Goal: Complete application form

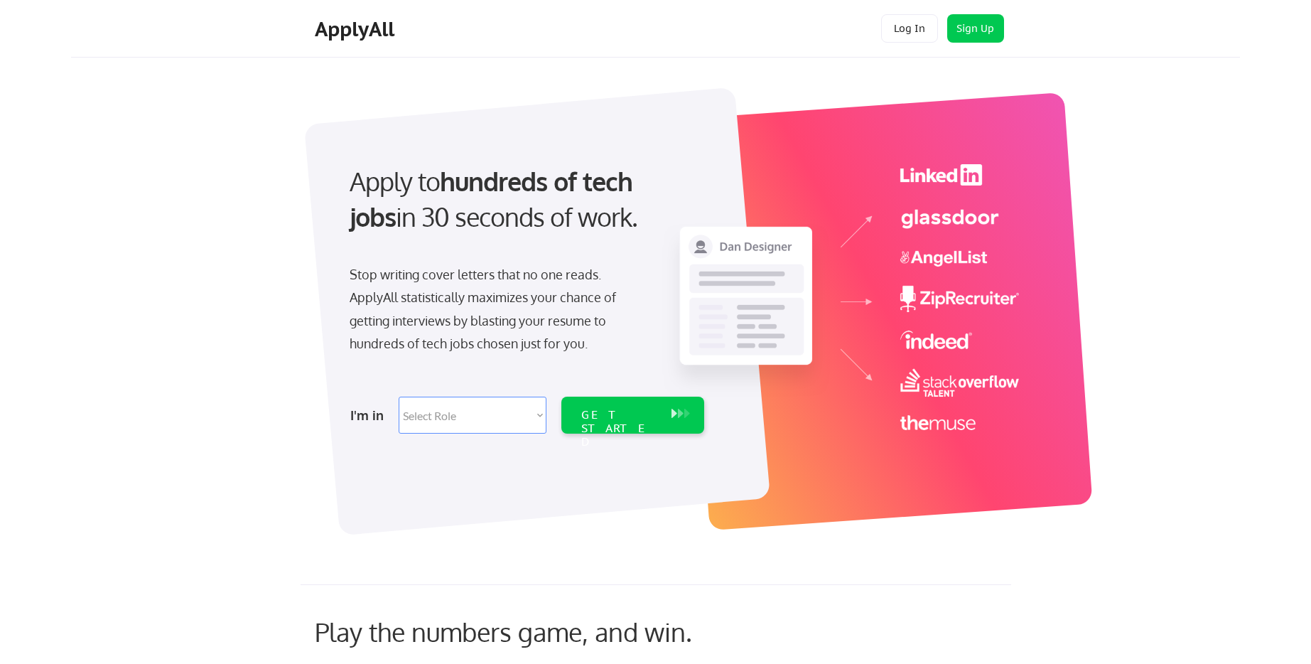
click at [509, 403] on select "Select Role Software Engineering Product Management Customer Success Sales UI/U…" at bounding box center [473, 414] width 148 height 37
select select ""engineering""
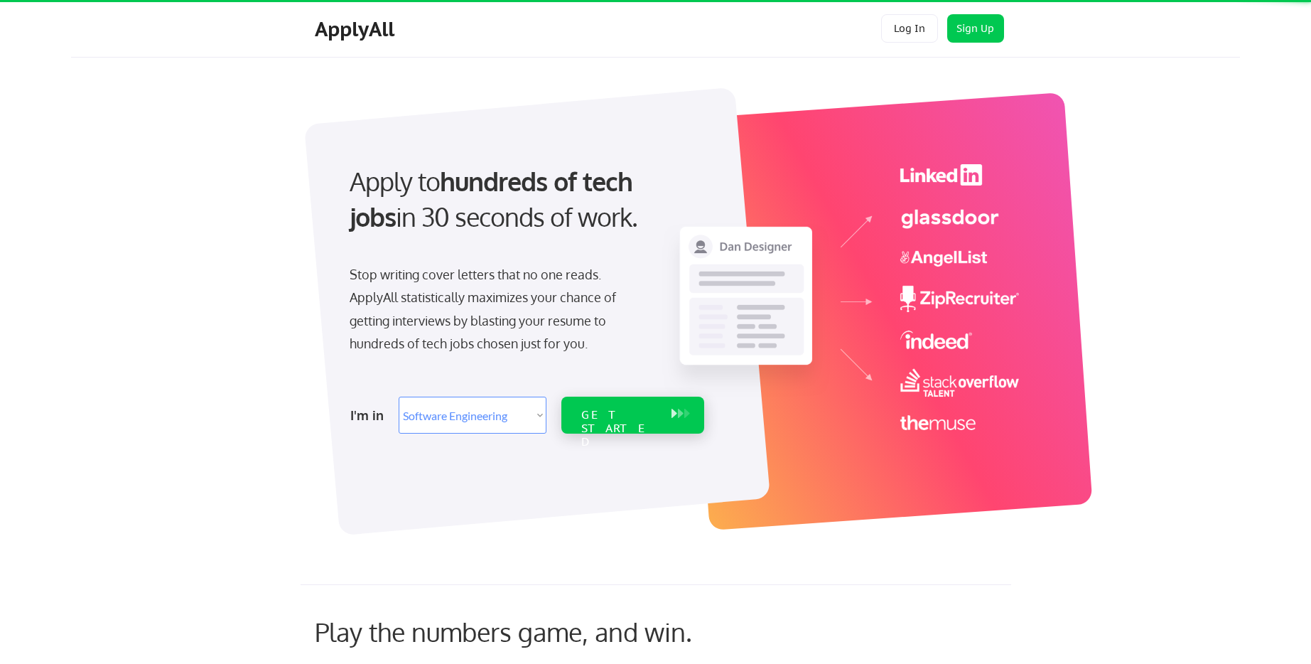
click at [620, 420] on div "GET STARTED" at bounding box center [619, 428] width 76 height 41
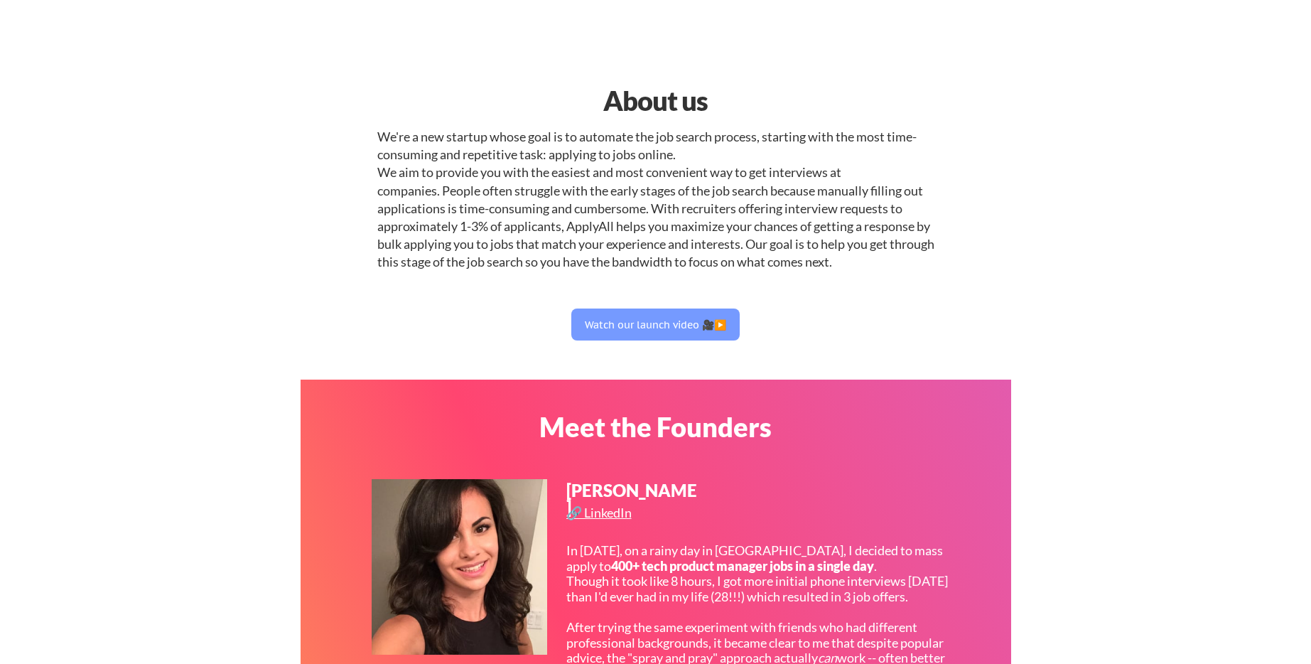
select select ""engineering""
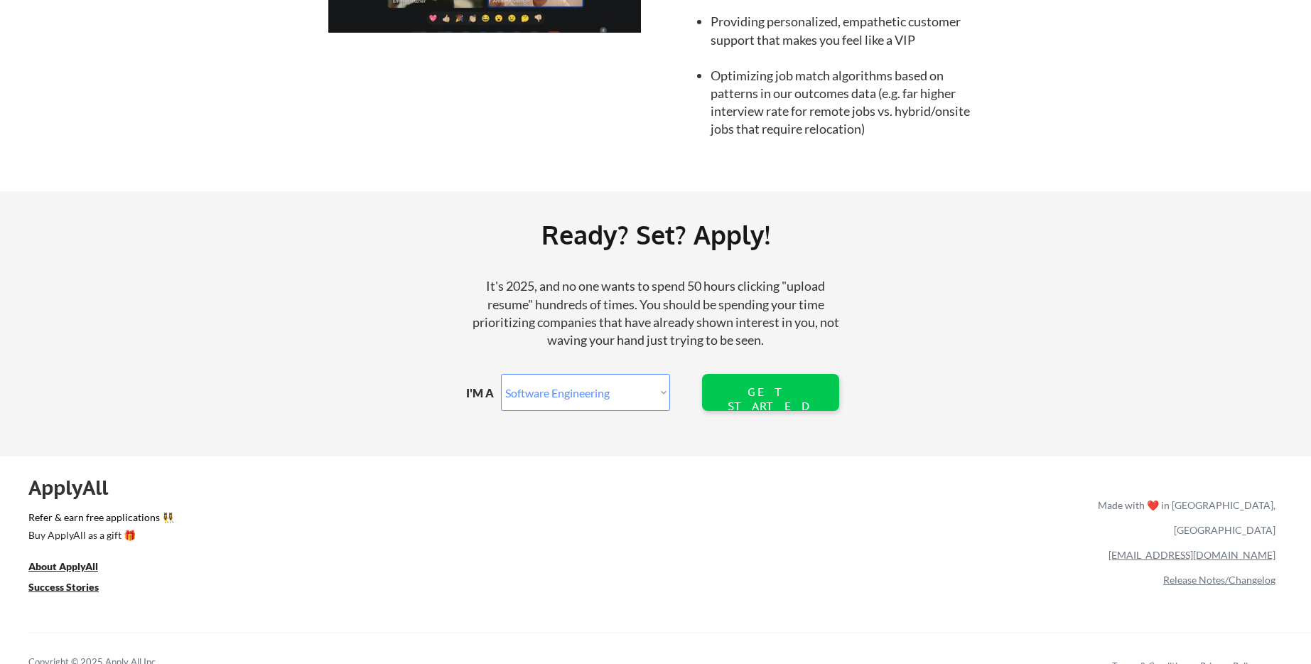
scroll to position [1547, 0]
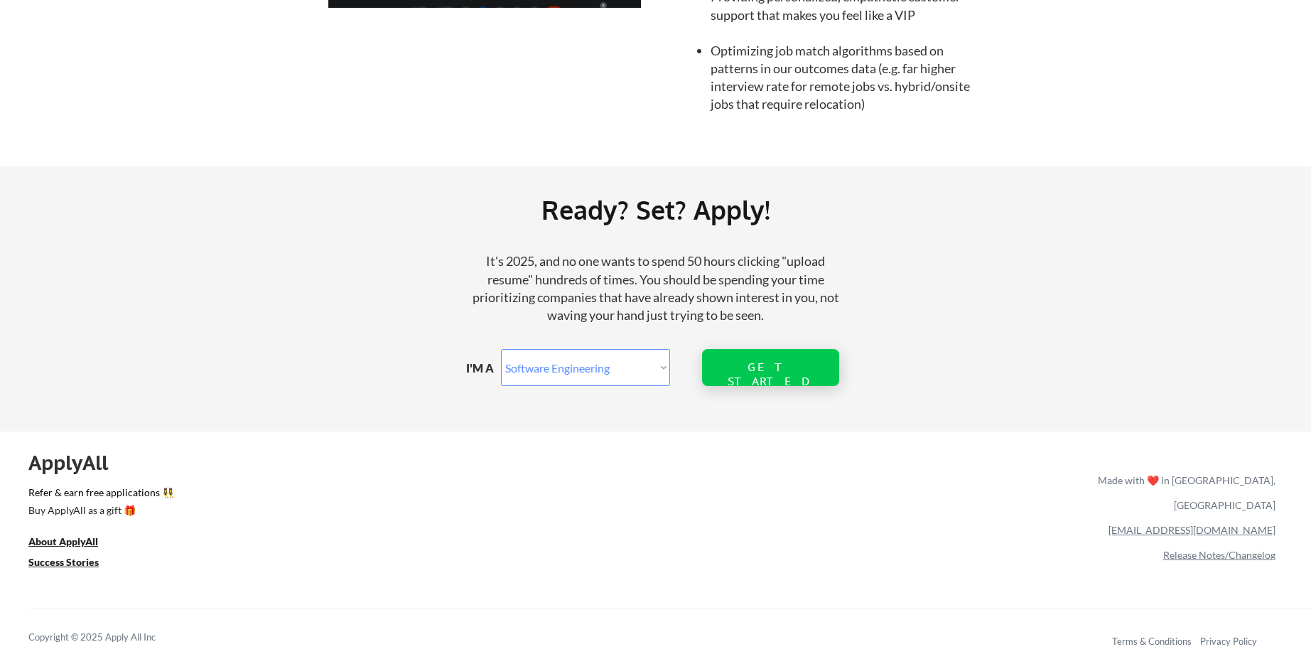
click at [817, 367] on div "GET STARTED" at bounding box center [770, 367] width 137 height 37
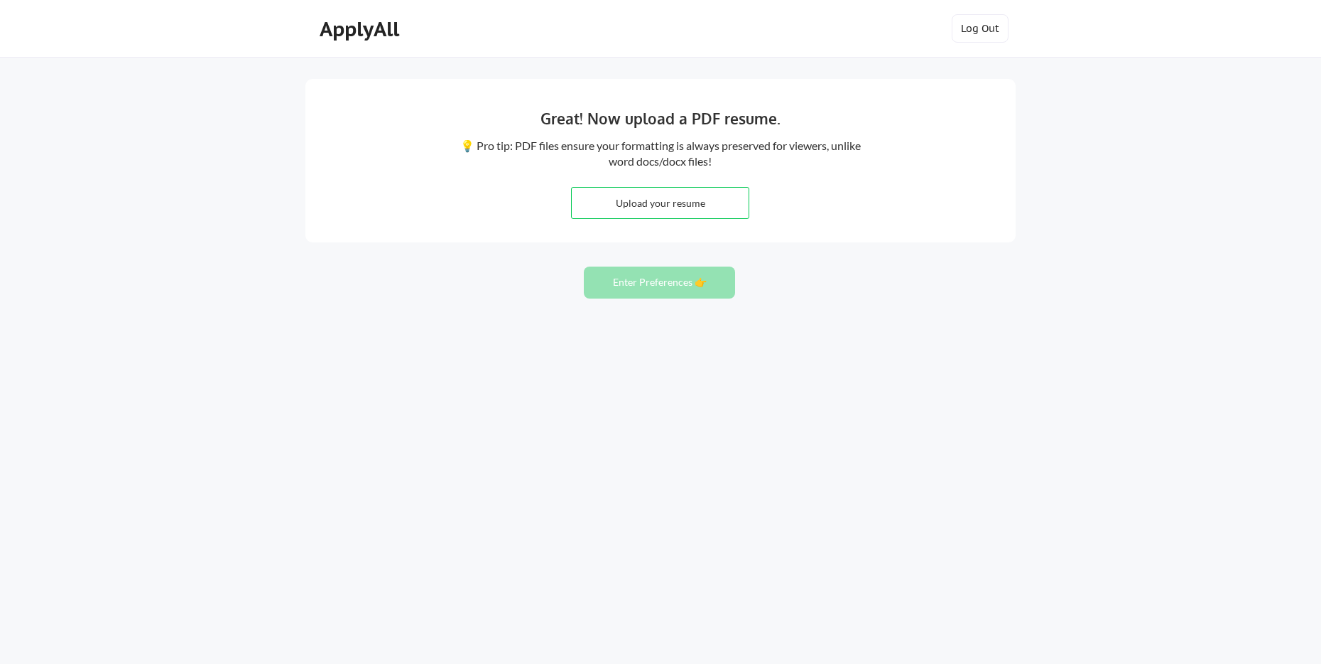
click at [720, 202] on input "file" at bounding box center [660, 203] width 177 height 31
type input "C:\fakepath\[PERSON_NAME] - Resume.pdf"
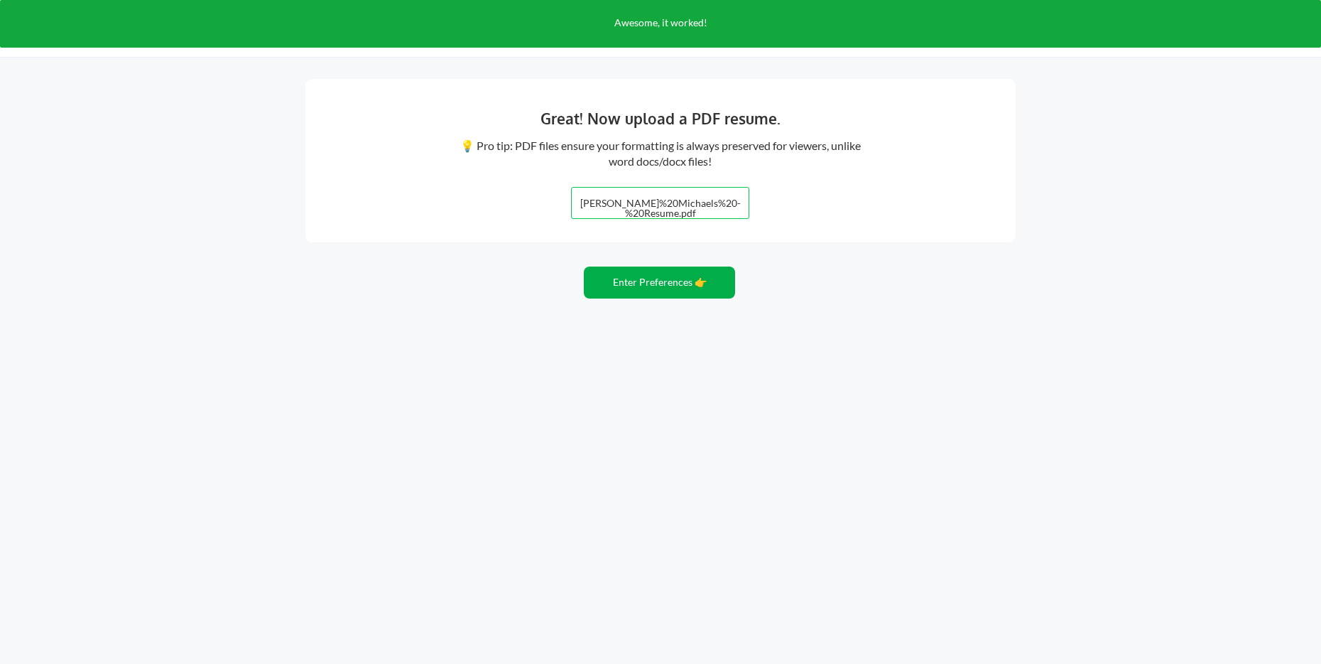
click at [663, 288] on button "Enter Preferences 👉" at bounding box center [659, 282] width 151 height 32
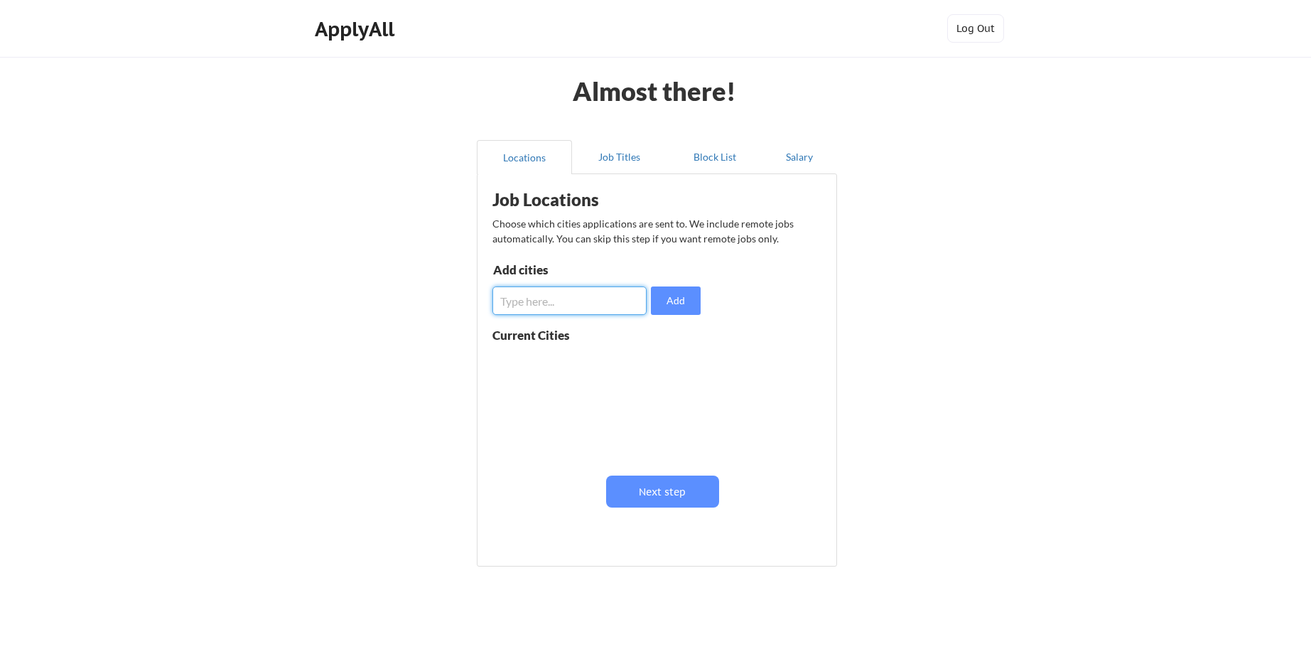
click at [618, 298] on input "input" at bounding box center [569, 300] width 154 height 28
type input "Longmont"
click at [693, 305] on button "Add" at bounding box center [676, 300] width 50 height 28
click at [579, 306] on input "input" at bounding box center [569, 300] width 154 height 28
click at [593, 303] on input "input" at bounding box center [569, 300] width 154 height 28
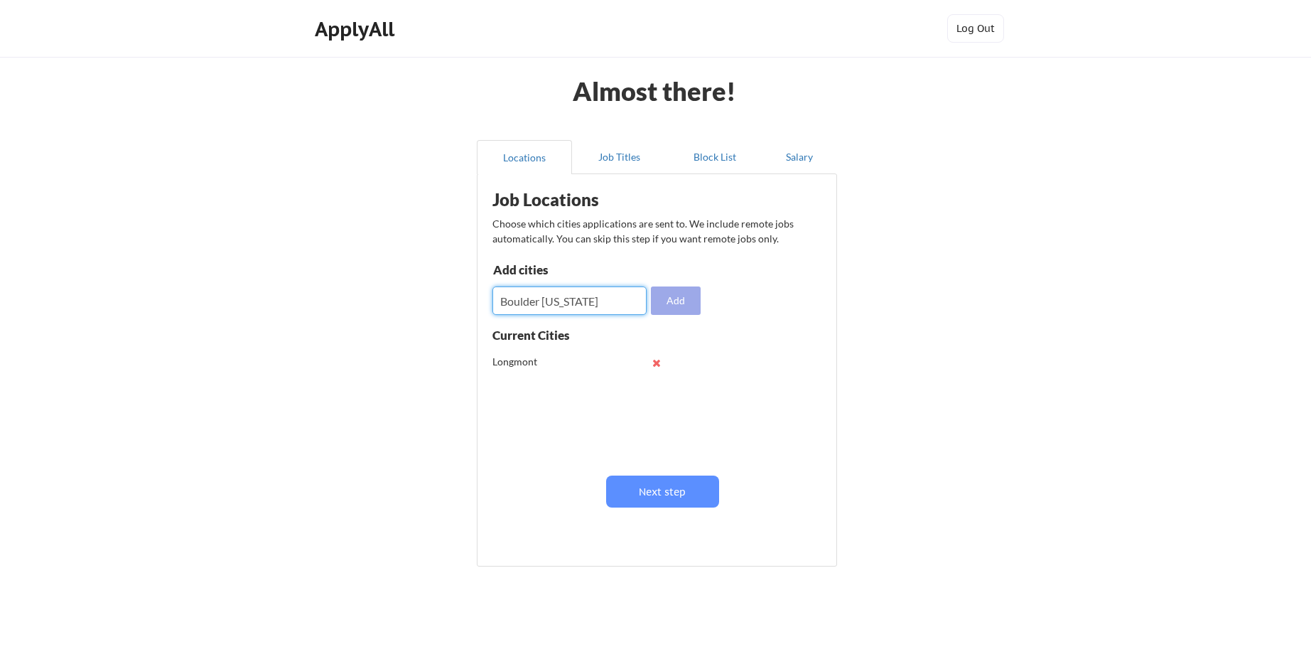
type input "Boulder Colorado"
click at [673, 290] on button "Add" at bounding box center [676, 300] width 50 height 28
click at [654, 361] on button at bounding box center [656, 362] width 11 height 11
click at [610, 306] on input "input" at bounding box center [569, 300] width 154 height 28
type input "Longmont Colorado"
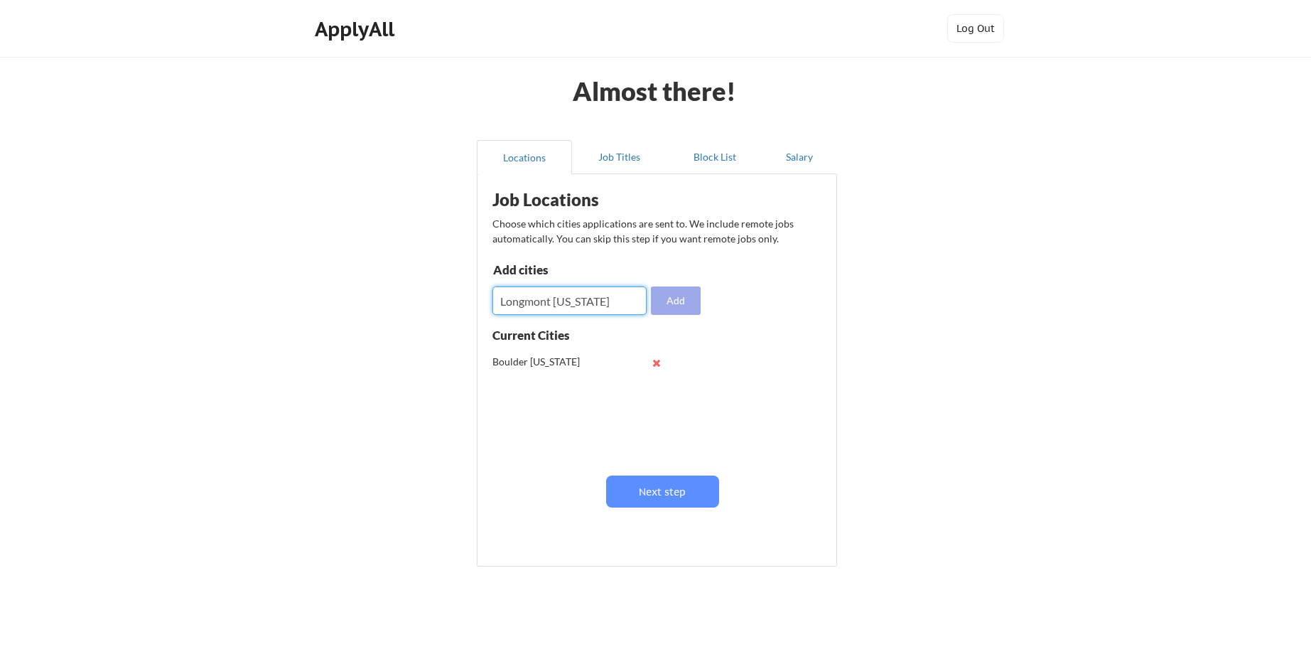
click at [678, 303] on button "Add" at bounding box center [676, 300] width 50 height 28
click at [561, 300] on input "input" at bounding box center [569, 300] width 154 height 28
type input "Fort Collins Colorado"
click at [683, 290] on button "Add" at bounding box center [676, 300] width 50 height 28
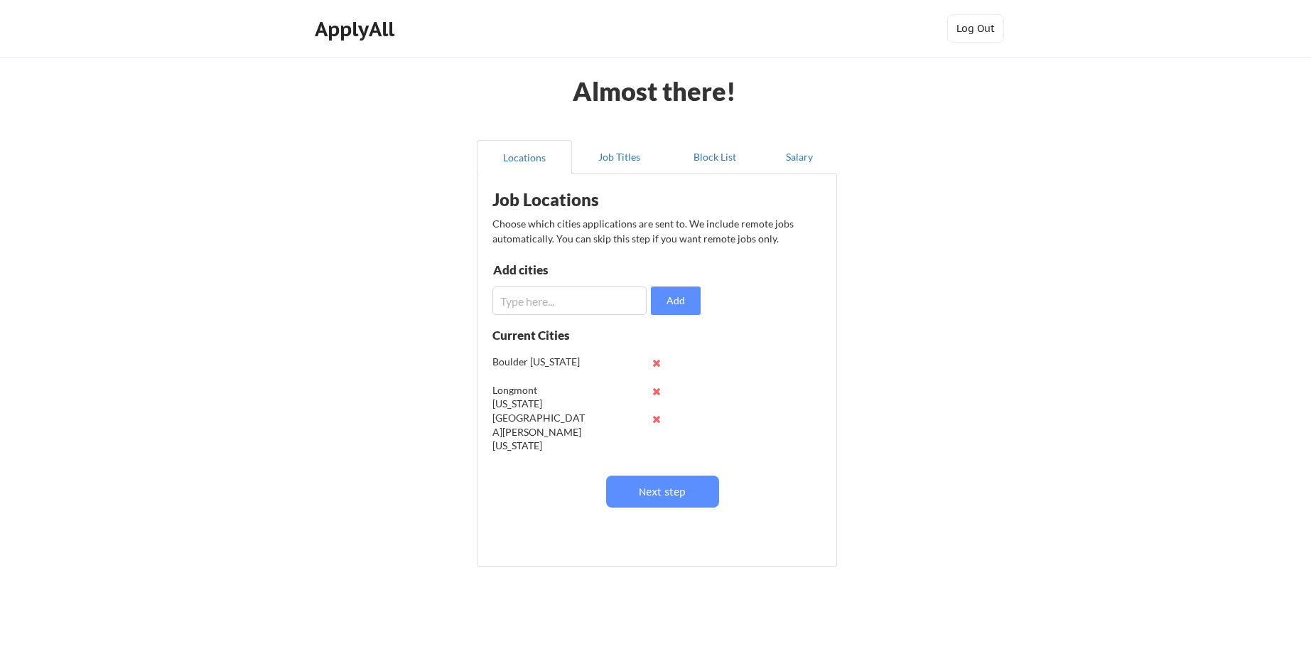
click at [590, 290] on input "input" at bounding box center [569, 300] width 154 height 28
type input "Broomfield Colorado"
click at [689, 293] on button "Add" at bounding box center [676, 300] width 50 height 28
click at [560, 300] on input "input" at bounding box center [569, 300] width 154 height 28
click at [659, 487] on button "Next step" at bounding box center [662, 491] width 113 height 32
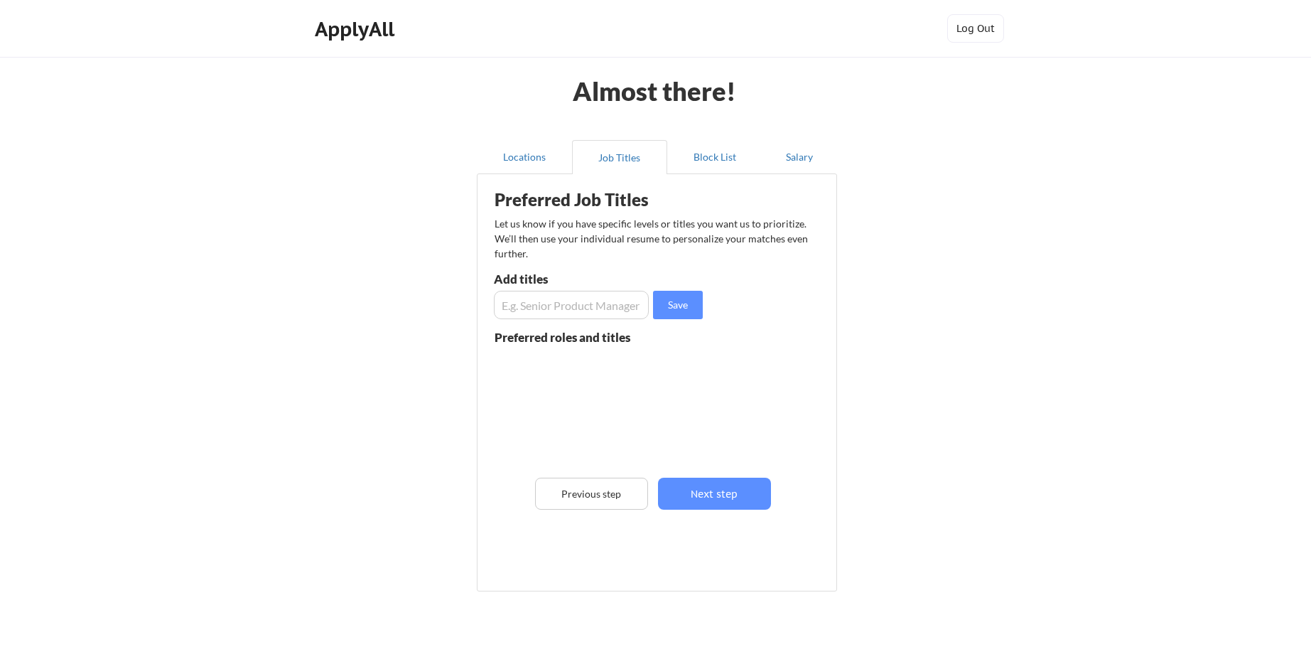
click at [597, 307] on input "input" at bounding box center [571, 305] width 155 height 28
type input "Software Engineer"
click at [686, 309] on button "Save" at bounding box center [678, 305] width 50 height 28
click at [578, 306] on input "input" at bounding box center [571, 305] width 155 height 28
type input "Senior Software Engineer"
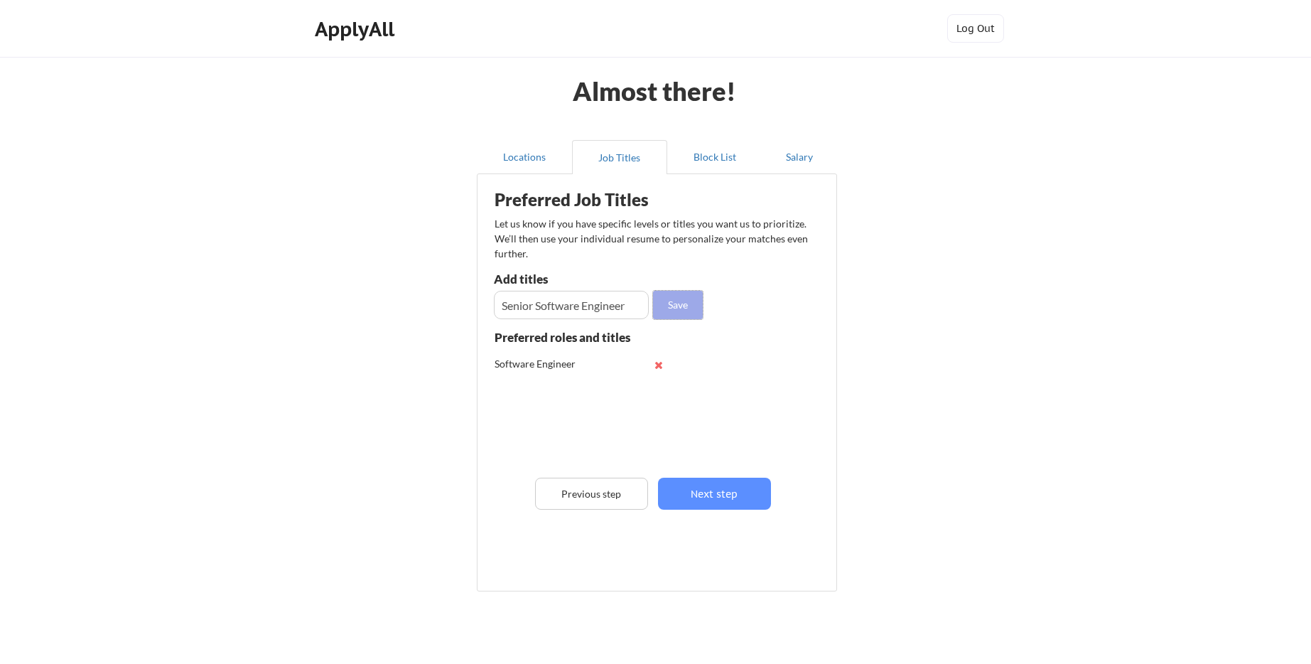
click at [688, 314] on button "Save" at bounding box center [678, 305] width 50 height 28
click at [530, 308] on input "input" at bounding box center [571, 305] width 155 height 28
type input "Software Developer"
click at [663, 303] on button "Save" at bounding box center [678, 305] width 50 height 28
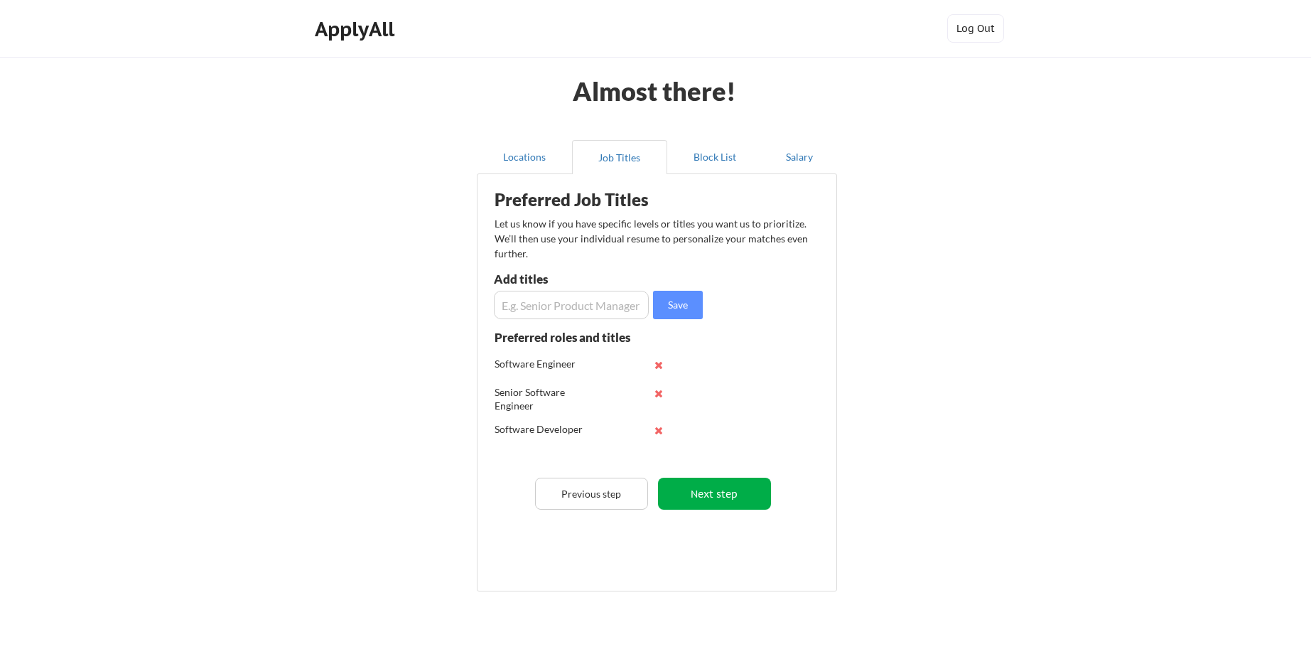
click at [730, 492] on button "Next step" at bounding box center [714, 493] width 113 height 32
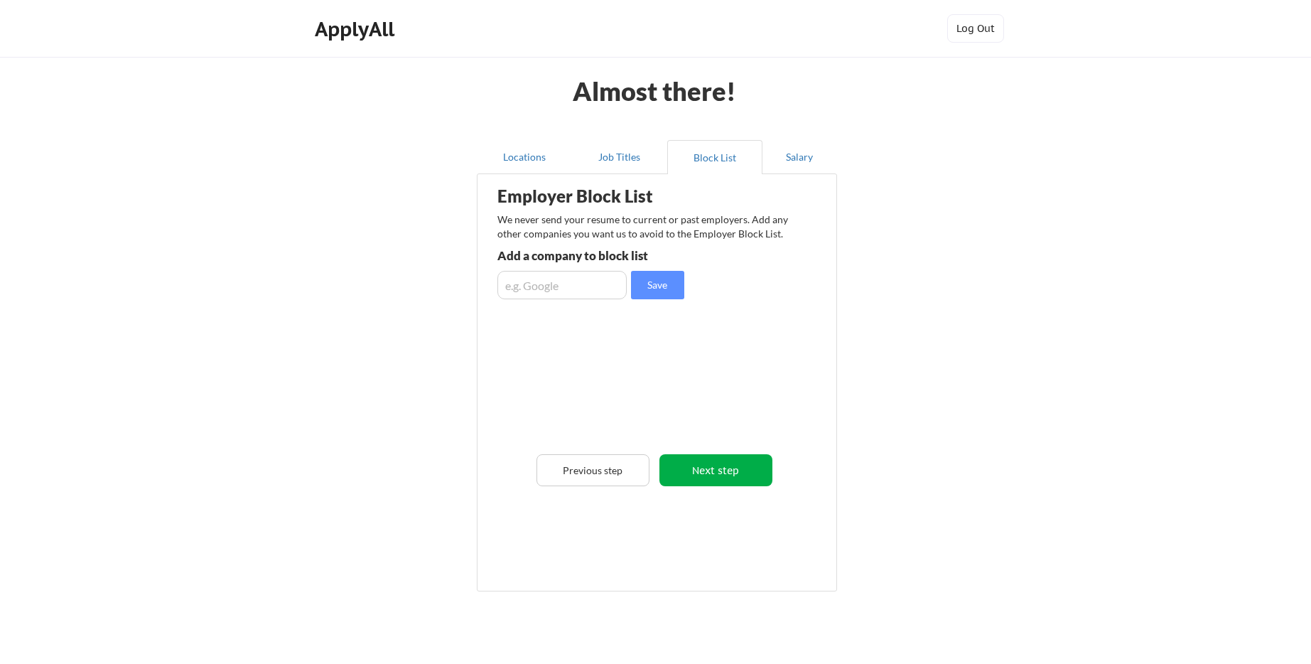
click at [727, 469] on button "Next step" at bounding box center [715, 470] width 113 height 32
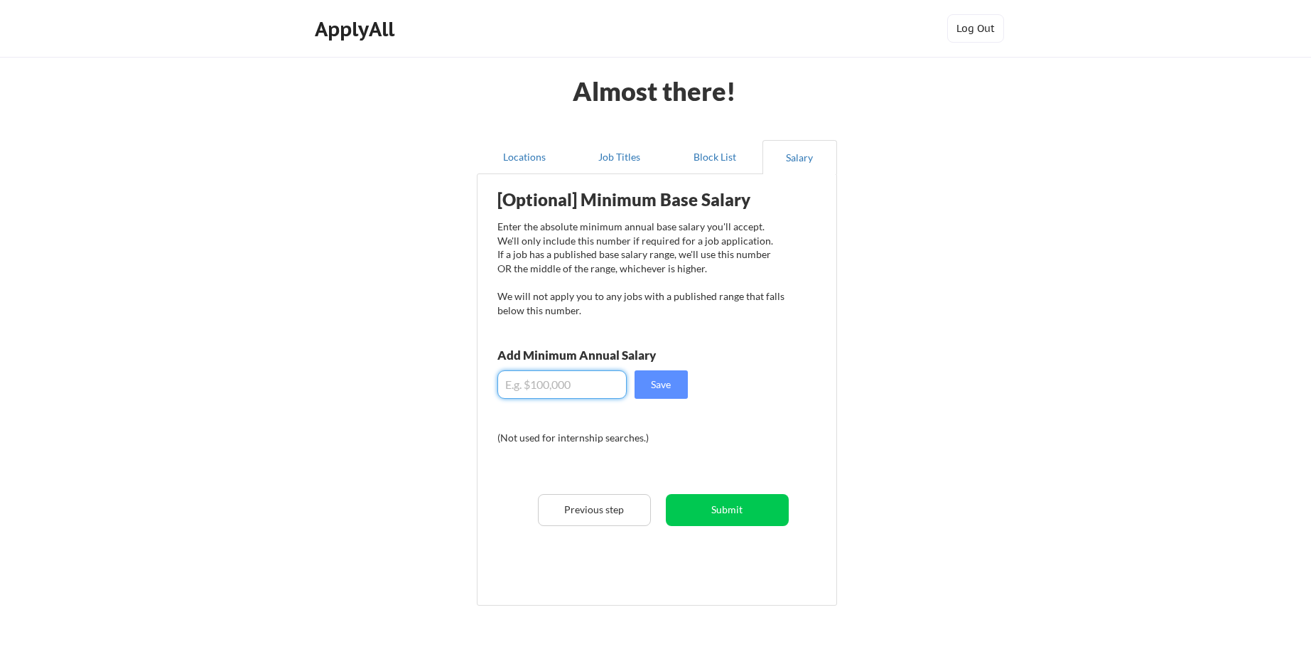
click at [593, 386] on input "input" at bounding box center [561, 384] width 129 height 28
type input "$135,000"
click at [753, 506] on button "Submit" at bounding box center [727, 510] width 123 height 32
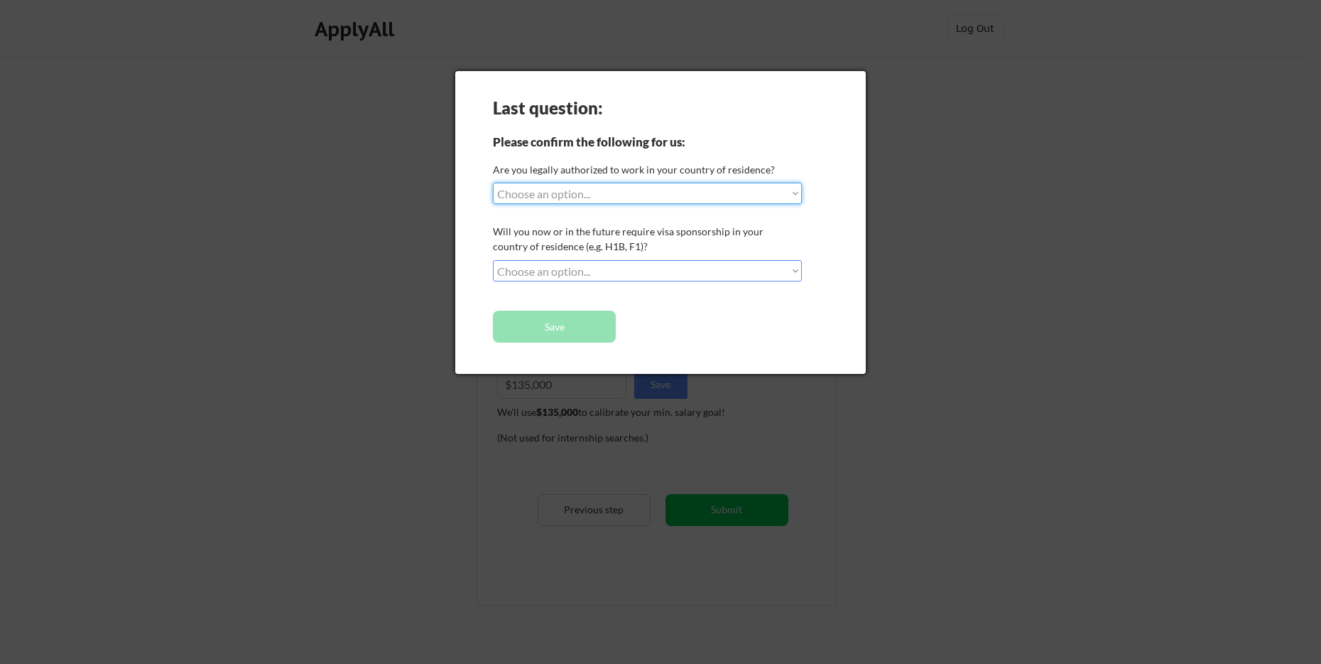
click at [688, 192] on select "Choose an option... Yes, I am a US Citizen Yes, I am a Canadian Citizen Yes, I …" at bounding box center [647, 193] width 309 height 21
select select ""yes__i_am_a_us_citizen""
click at [659, 271] on select "Choose an option... No, I will not need sponsorship Yes, I will need sponsorship" at bounding box center [647, 270] width 309 height 21
select select ""no__i_will_not_need_sponsorship""
click at [601, 332] on button "Save" at bounding box center [554, 326] width 123 height 32
